Goal: Find specific page/section: Find specific page/section

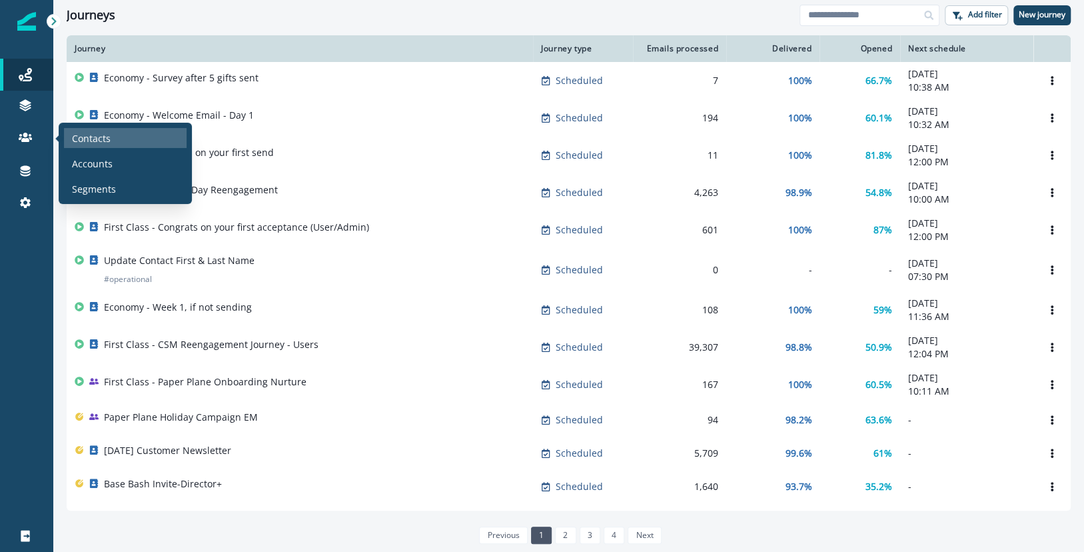
click at [95, 135] on p "Contacts" at bounding box center [91, 138] width 39 height 14
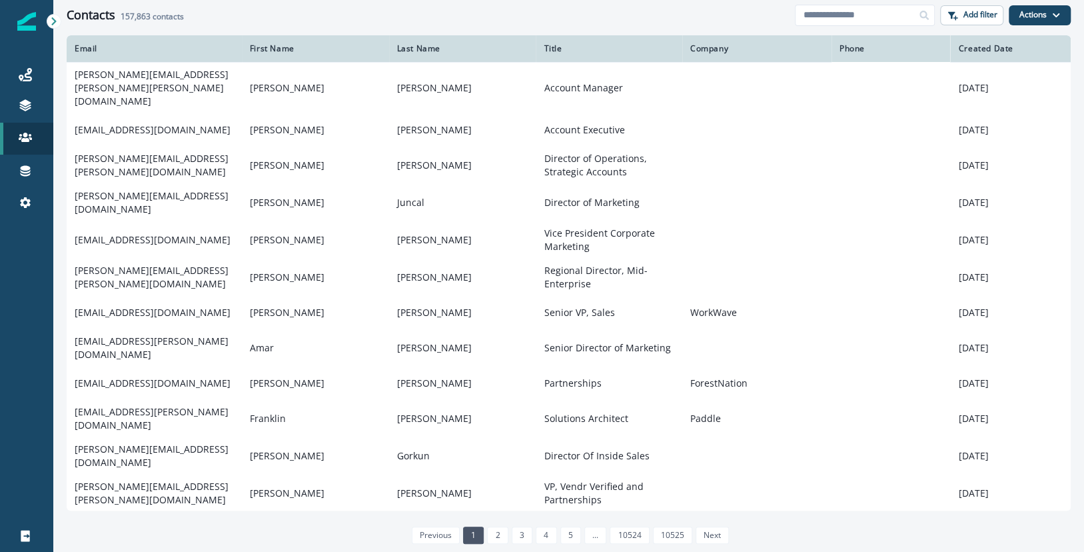
click at [462, 10] on div "Contacts 157,863 contacts" at bounding box center [431, 15] width 728 height 15
click at [1044, 9] on button "Actions" at bounding box center [1040, 15] width 62 height 20
click at [966, 15] on p "Add filter" at bounding box center [981, 14] width 34 height 9
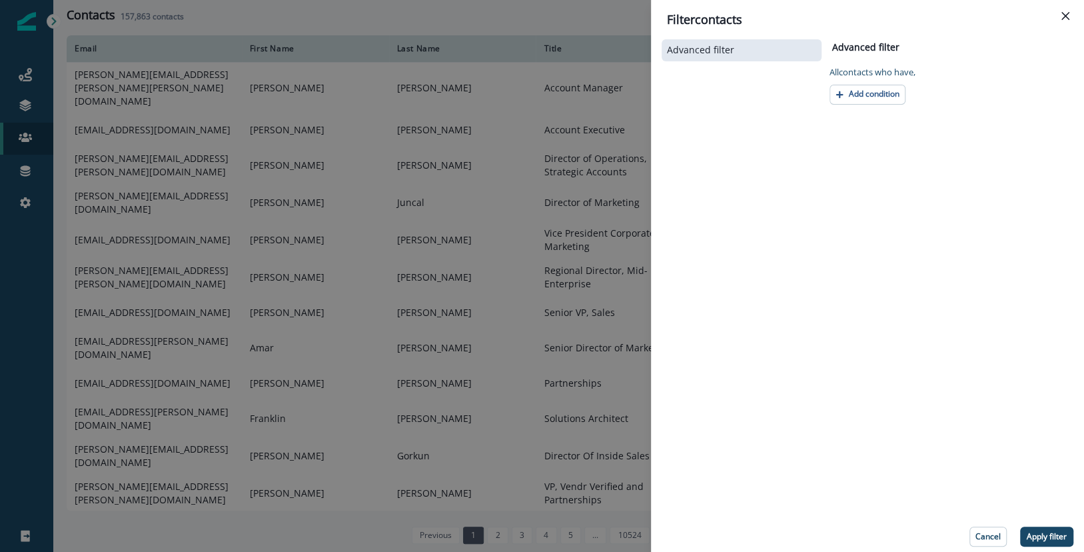
click at [959, 11] on div "Filter contacts" at bounding box center [867, 20] width 401 height 18
click at [1052, 12] on div "Filter contacts" at bounding box center [867, 20] width 401 height 18
click at [1064, 10] on button "Close" at bounding box center [1065, 15] width 21 height 21
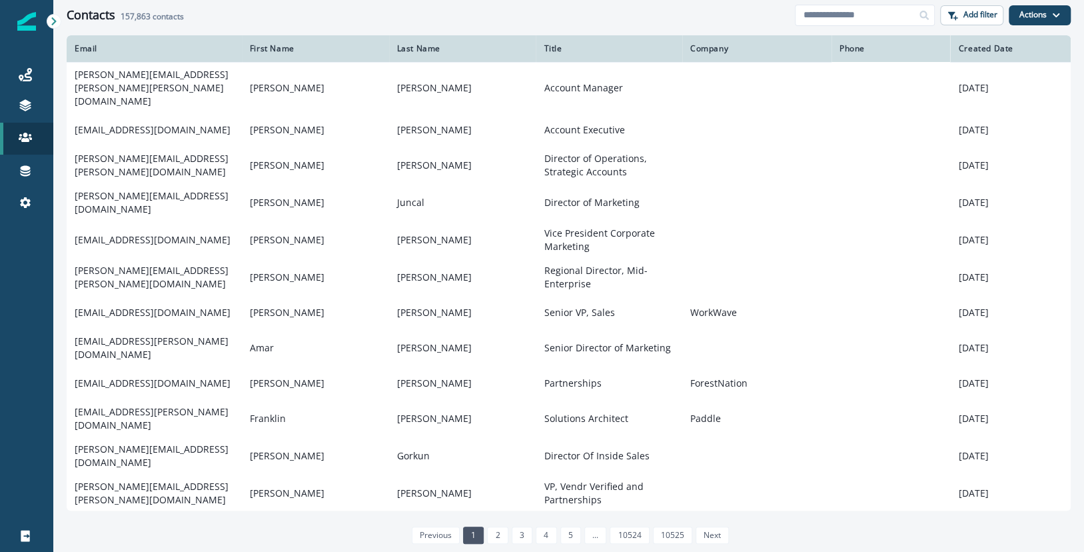
click at [630, 22] on div "Contacts 157,863 contacts" at bounding box center [431, 15] width 728 height 15
click at [1039, 17] on button "Actions" at bounding box center [1040, 15] width 62 height 20
click at [129, 13] on span "157,863" at bounding box center [136, 16] width 30 height 11
click at [20, 183] on link "Connections" at bounding box center [26, 171] width 53 height 32
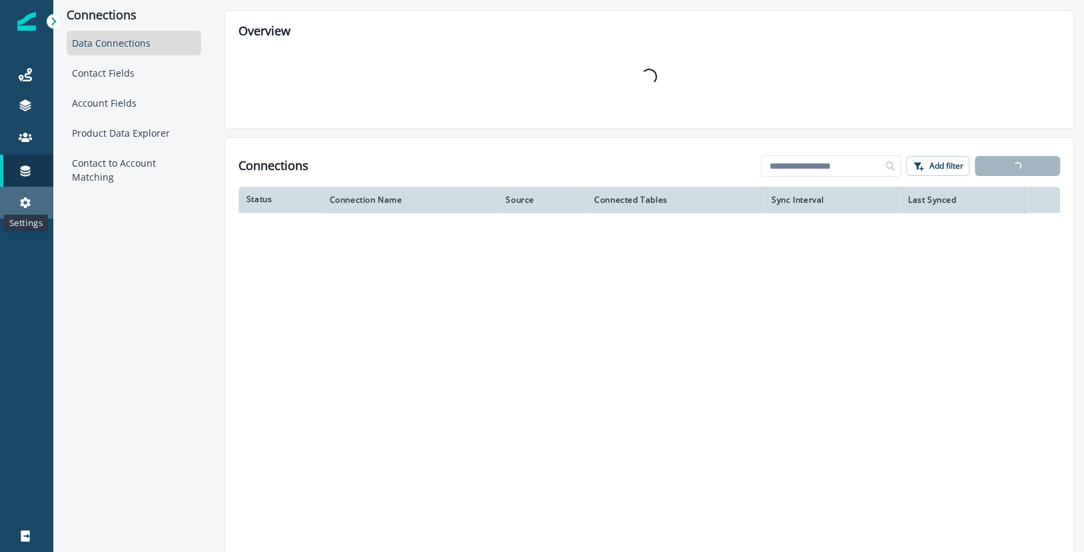
click at [28, 205] on icon at bounding box center [25, 202] width 11 height 11
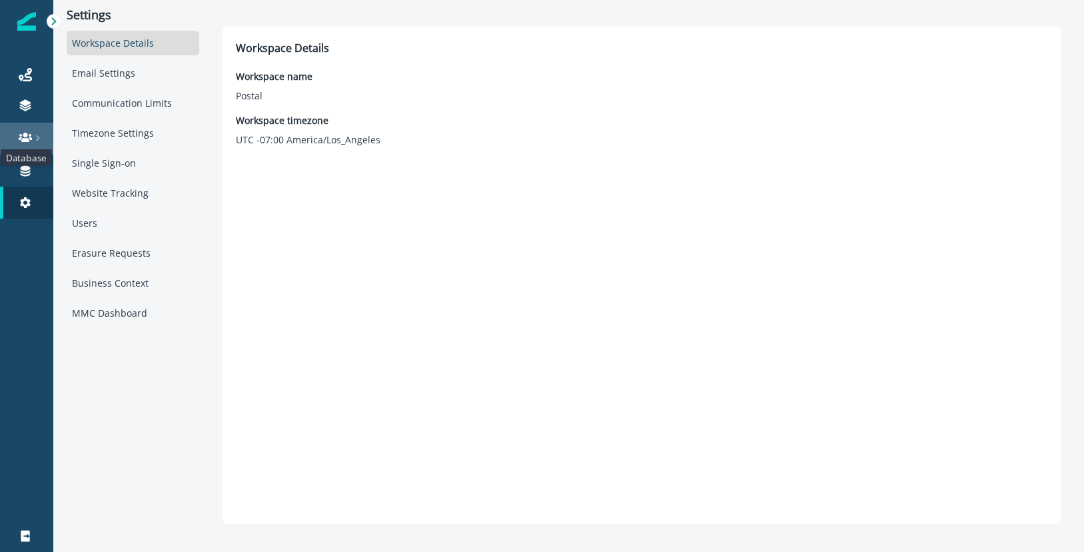
click at [26, 131] on icon at bounding box center [25, 137] width 13 height 13
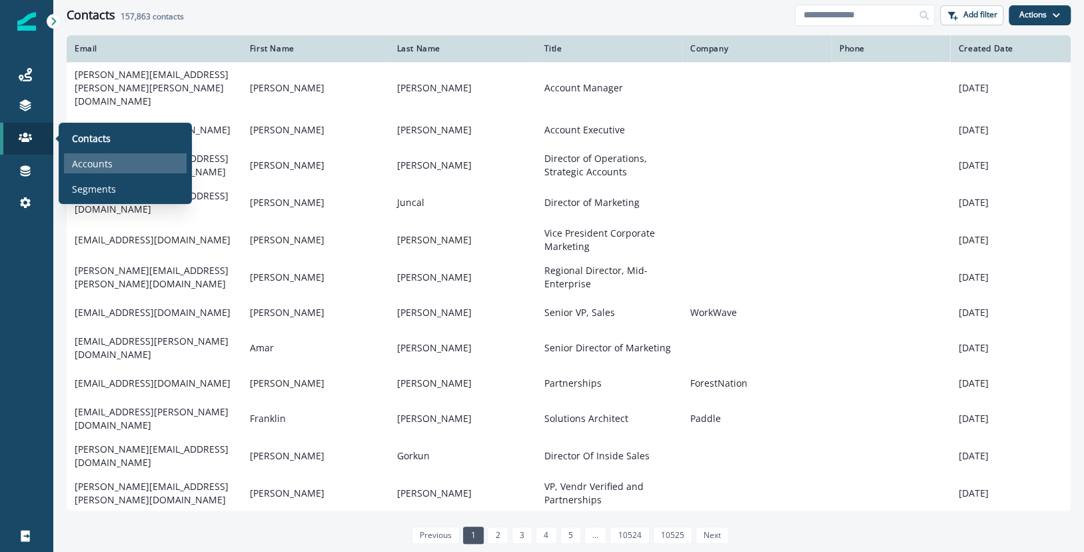
click at [100, 158] on p "Accounts" at bounding box center [92, 164] width 41 height 14
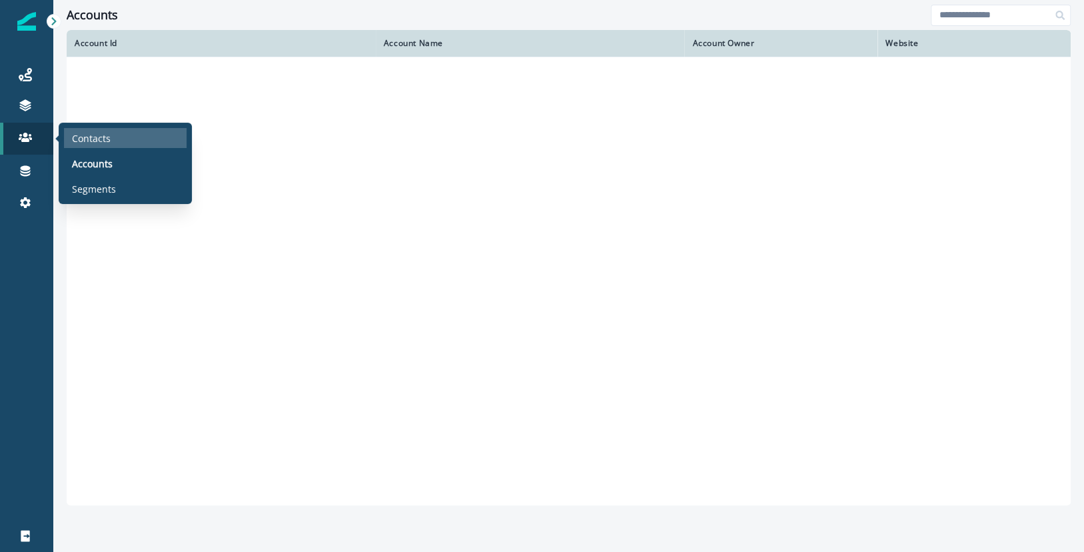
click at [91, 143] on p "Contacts" at bounding box center [91, 138] width 39 height 14
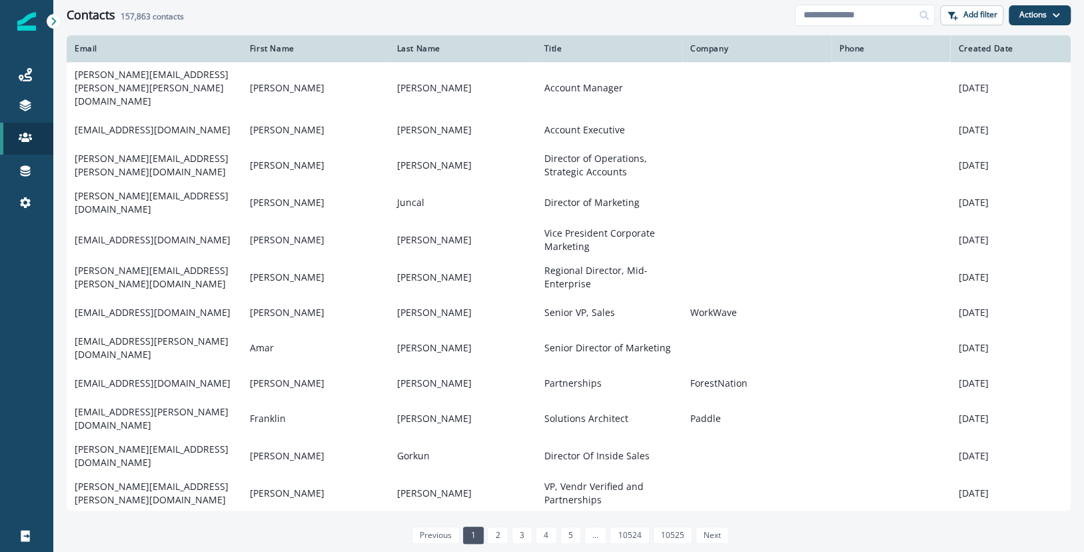
click at [678, 7] on div "Contacts 157,863 contacts Add filter Actions Create Contact Import Contacts" at bounding box center [568, 15] width 1031 height 30
click at [978, 10] on p "Add filter" at bounding box center [981, 14] width 34 height 9
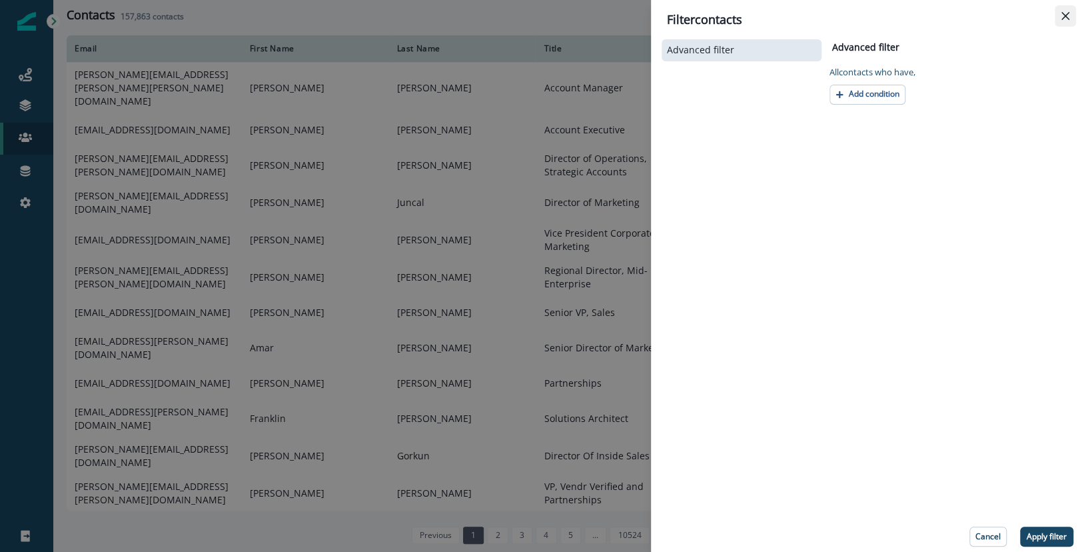
click at [1070, 9] on button "Close" at bounding box center [1065, 15] width 21 height 21
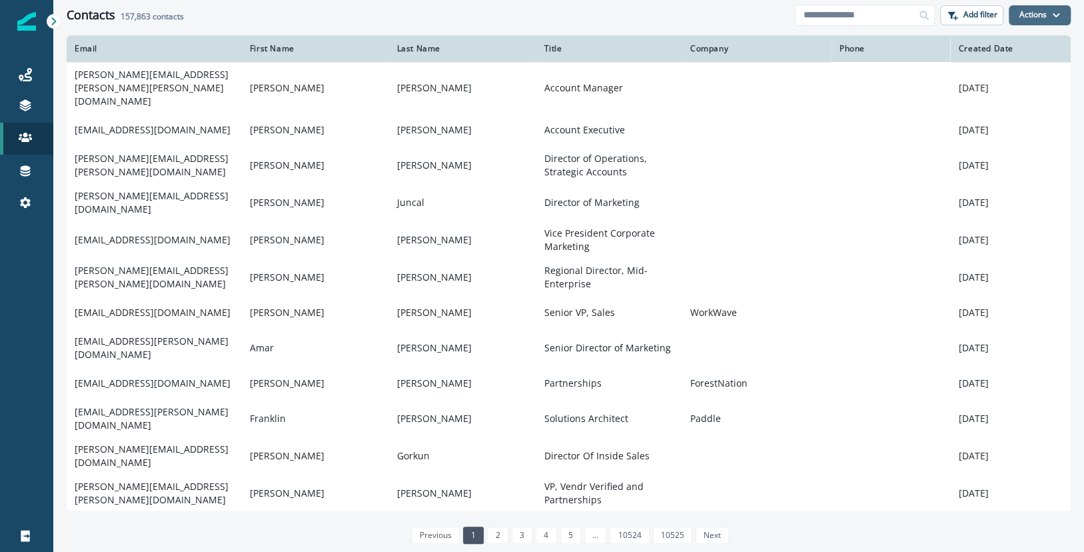
click at [1040, 15] on button "Actions" at bounding box center [1040, 15] width 62 height 20
click at [634, 24] on div "Contacts 157,863 contacts Add filter Actions Create Contact Import Contacts" at bounding box center [568, 15] width 1031 height 30
click at [24, 201] on icon at bounding box center [25, 202] width 13 height 13
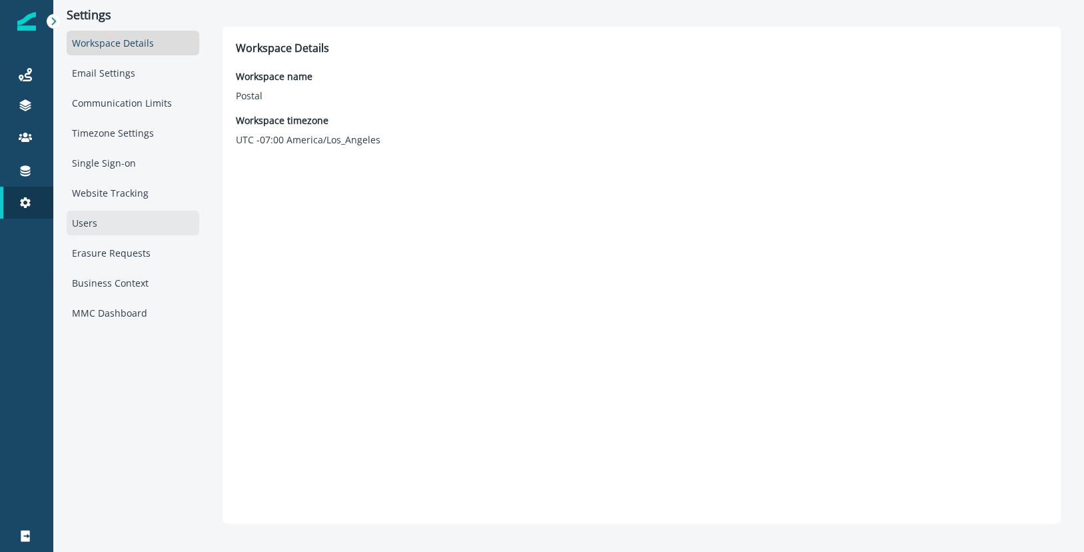
click at [107, 217] on div "Users" at bounding box center [133, 223] width 133 height 25
